Goal: Find contact information: Find contact information

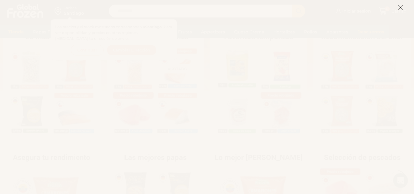
scroll to position [153, 0]
click at [400, 8] on icon at bounding box center [401, 8] width 6 height 6
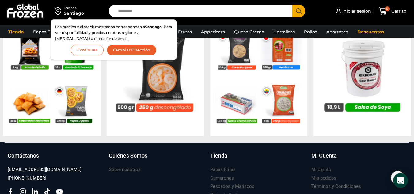
scroll to position [566, 0]
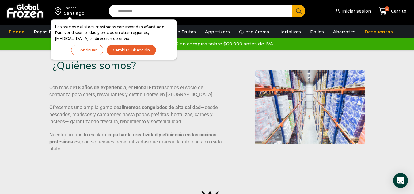
click at [24, 92] on div "¿Quiénes somos? Con más de 18 años de experiencia , en Global Frozen somos el s…" at bounding box center [207, 107] width 405 height 115
click at [85, 53] on button "Continuar" at bounding box center [87, 50] width 32 height 11
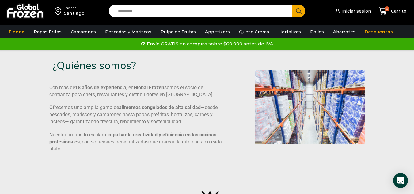
click at [27, 68] on div "¿Quiénes somos? Con más de 18 años de experiencia , en Global Frozen somos el s…" at bounding box center [207, 107] width 405 height 115
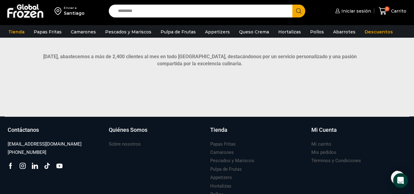
scroll to position [460, 0]
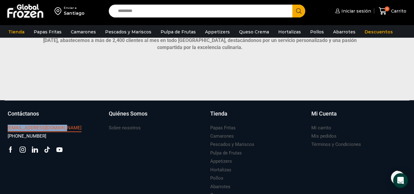
drag, startPoint x: 3, startPoint y: 130, endPoint x: 61, endPoint y: 129, distance: 58.0
click at [61, 129] on div "Suscríbete y no te pierdas nuestras ofertas y novedades ****** Contáctanos vent…" at bounding box center [207, 165] width 414 height 130
copy h3 "[EMAIL_ADDRESS][DOMAIN_NAME]"
